Goal: Task Accomplishment & Management: Manage account settings

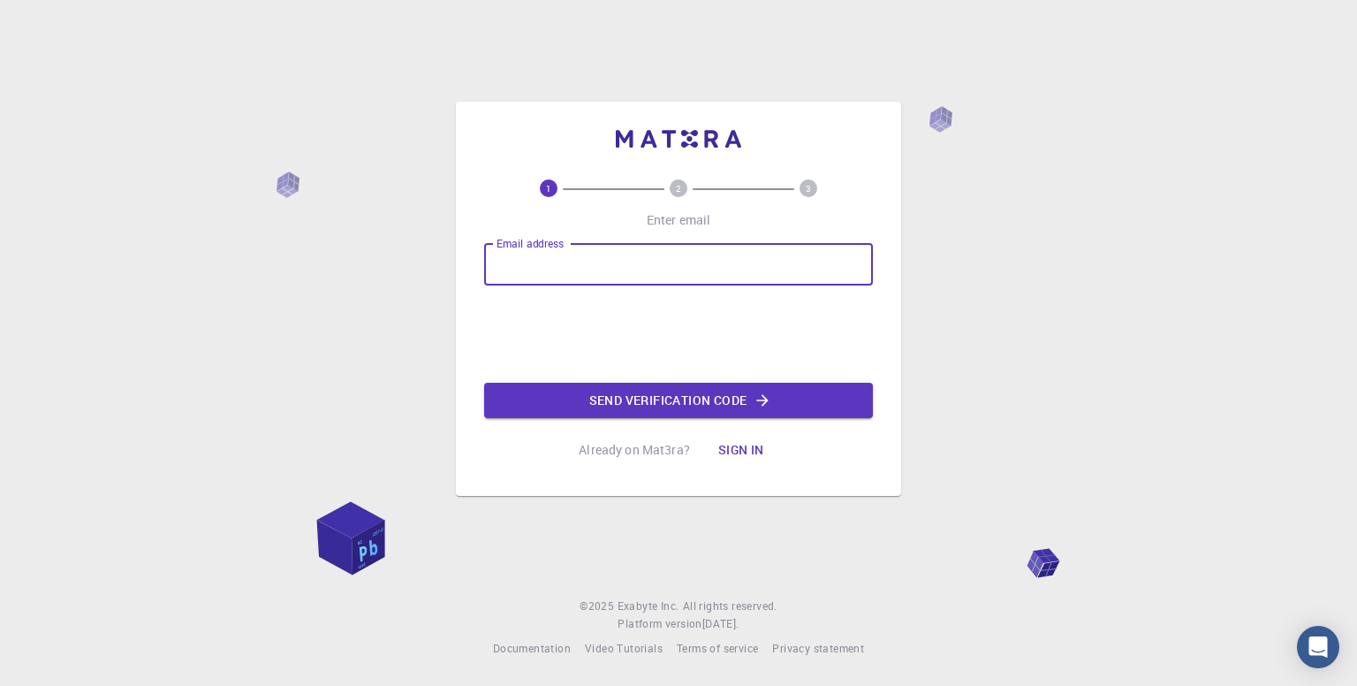
click at [604, 258] on input "Email address" at bounding box center [678, 264] width 389 height 42
type input "[EMAIL_ADDRESS][DOMAIN_NAME]"
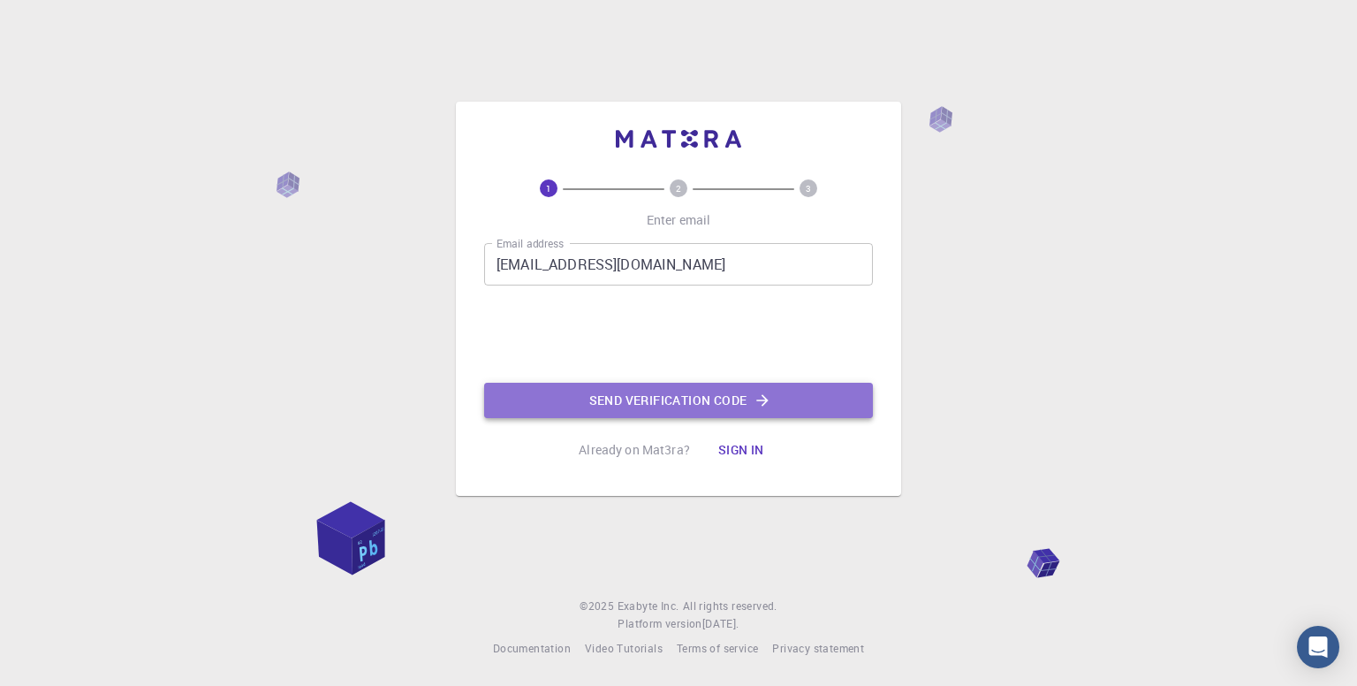
click at [626, 403] on button "Send verification code" at bounding box center [678, 400] width 389 height 35
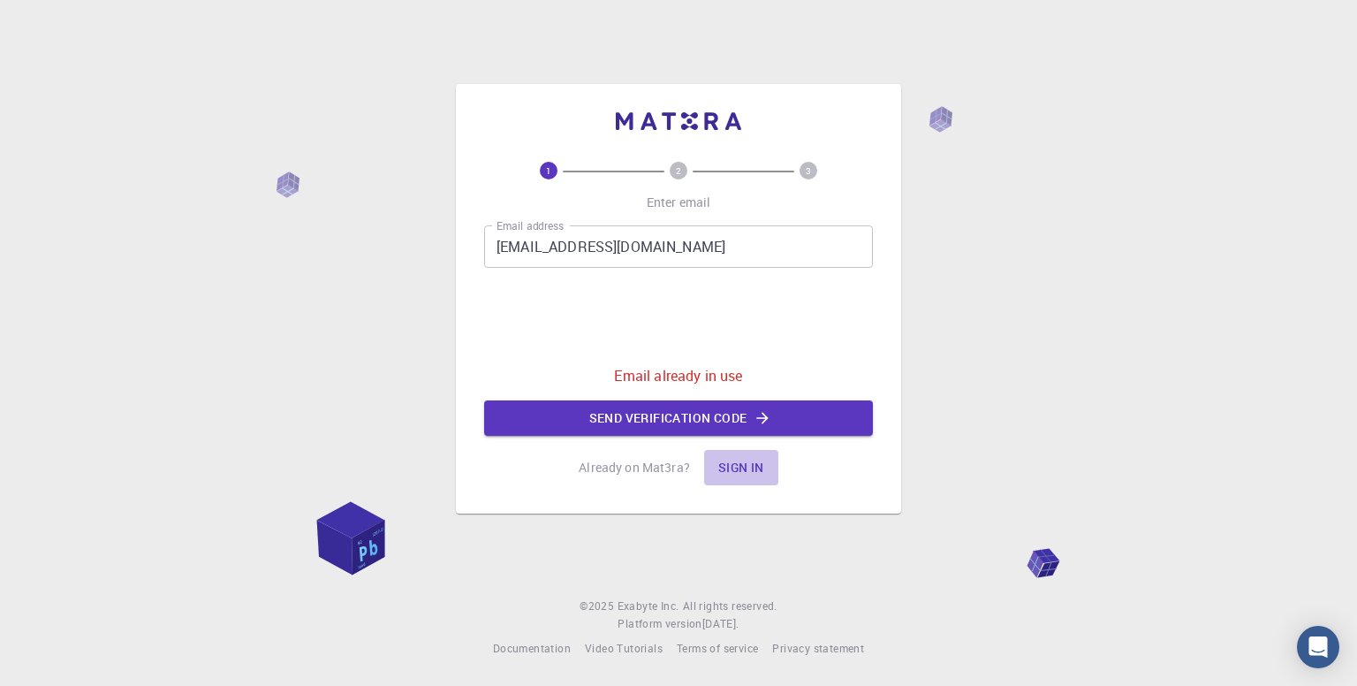
click at [733, 467] on button "Sign in" at bounding box center [741, 467] width 74 height 35
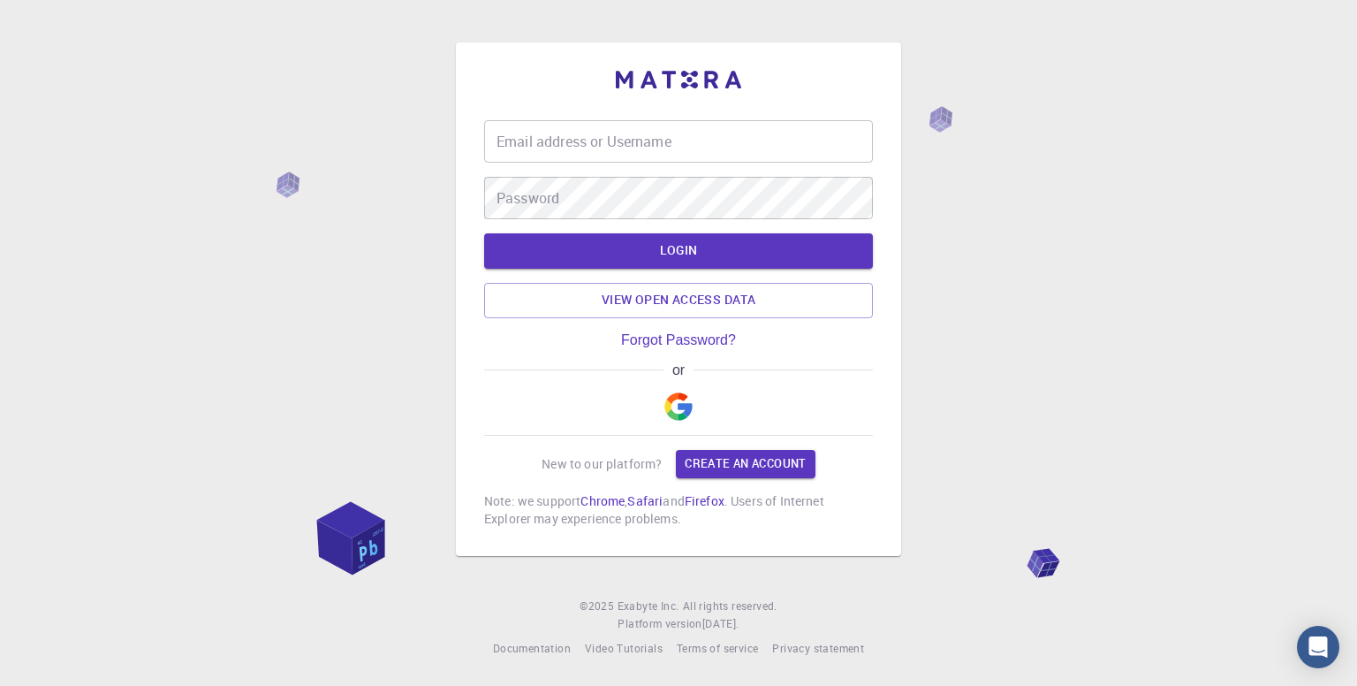
click at [674, 406] on img "button" at bounding box center [678, 406] width 28 height 28
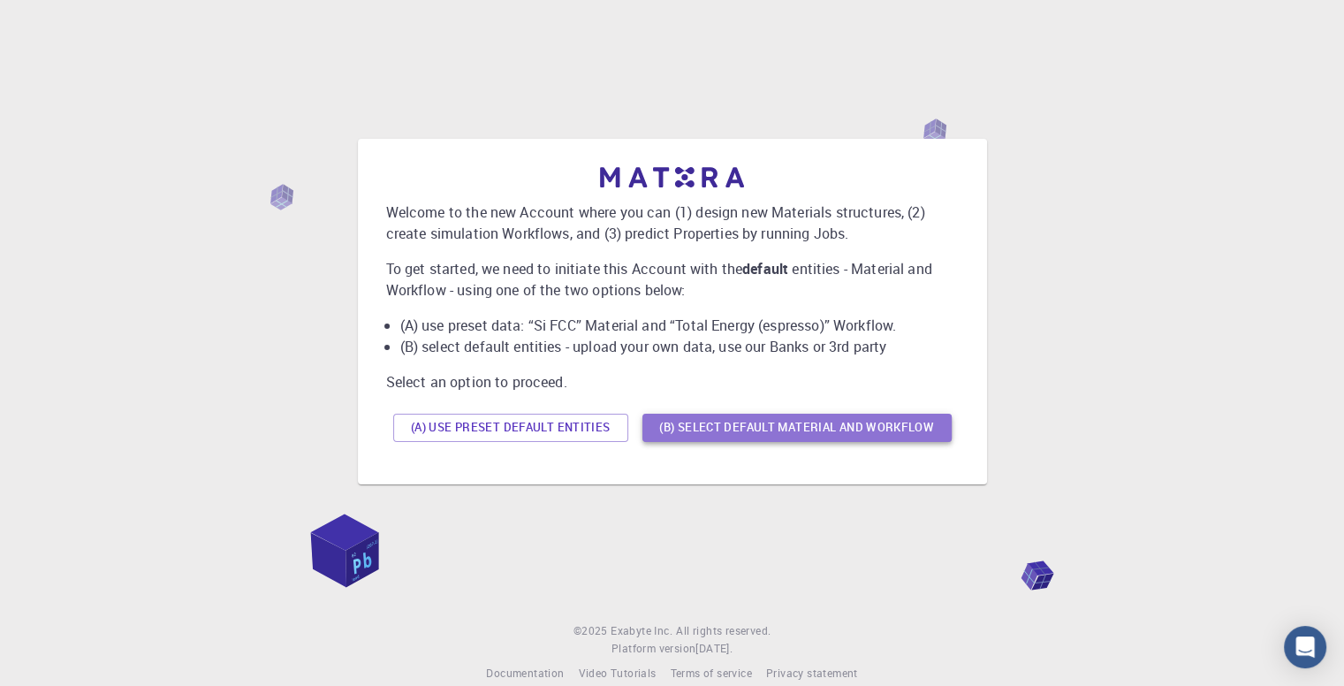
click at [713, 425] on button "(B) Select default material and workflow" at bounding box center [796, 428] width 309 height 28
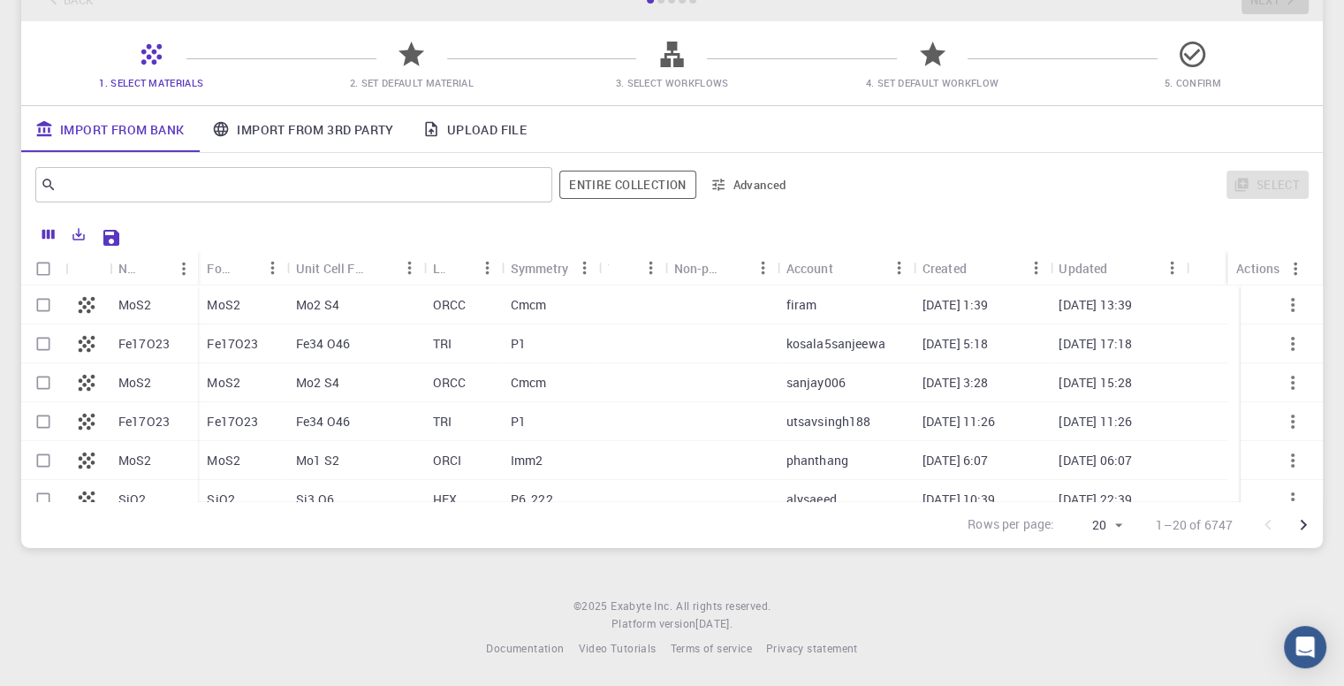
click at [270, 119] on link "Import From 3rd Party" at bounding box center [302, 129] width 209 height 46
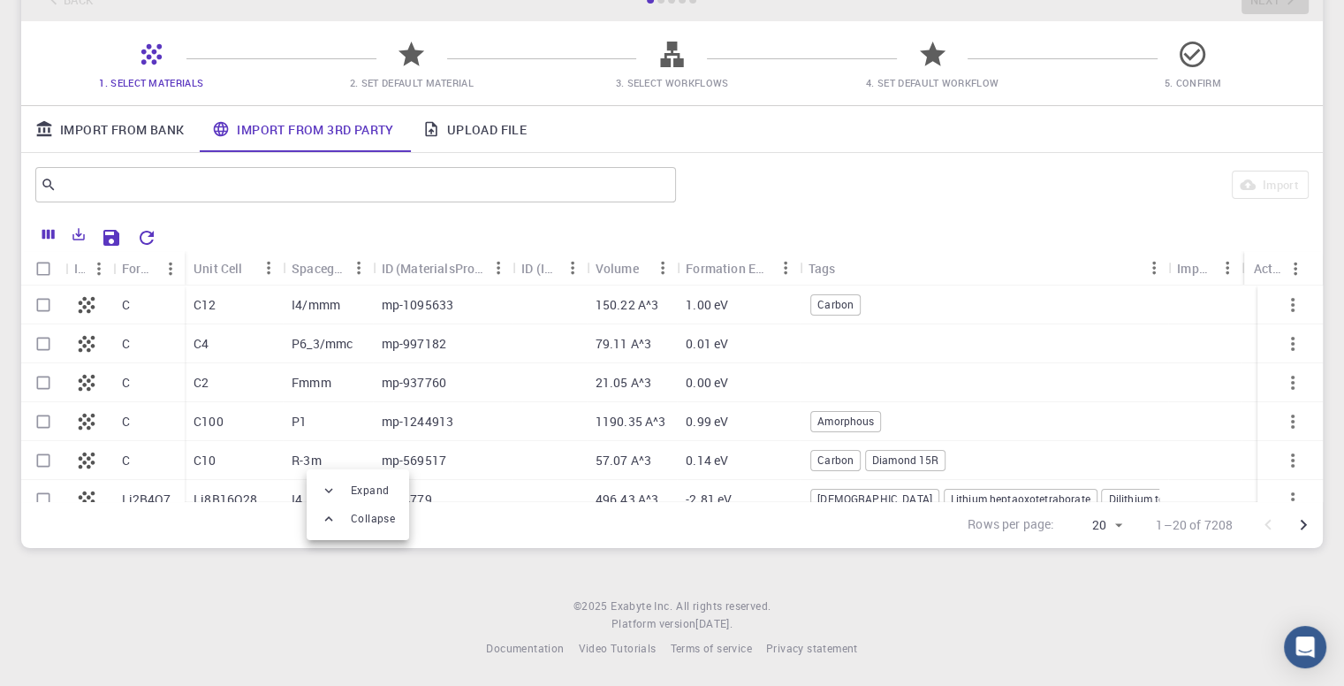
click at [125, 107] on div at bounding box center [672, 343] width 1344 height 686
click at [149, 126] on link "Import From Bank" at bounding box center [109, 129] width 177 height 46
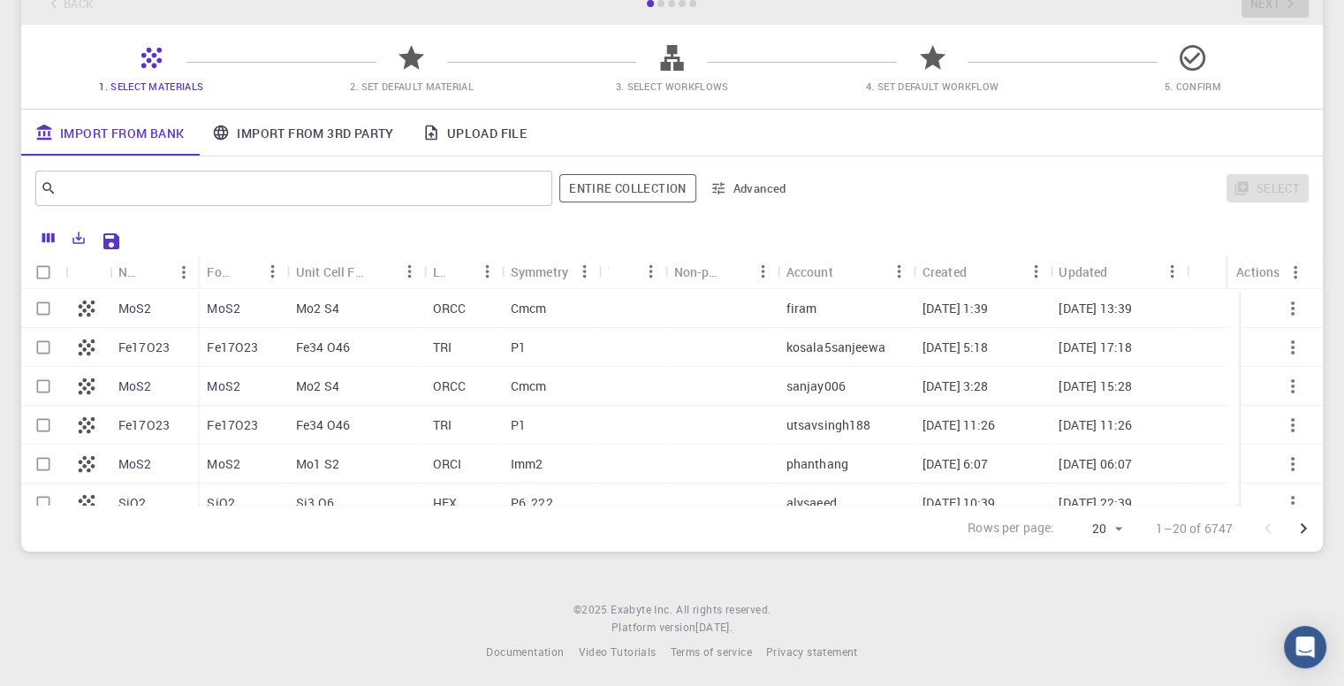
scroll to position [117, 0]
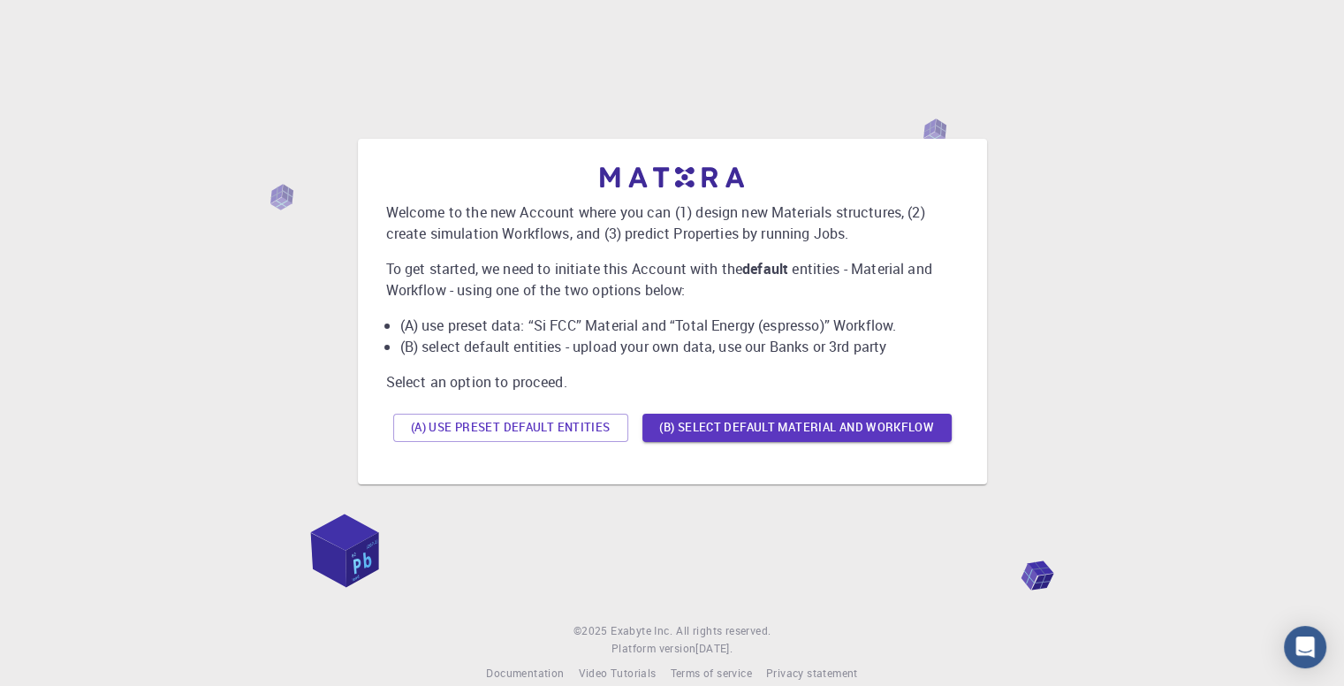
click at [505, 427] on button "(A) Use preset default entities" at bounding box center [510, 428] width 235 height 28
